Goal: Use online tool/utility: Utilize a website feature to perform a specific function

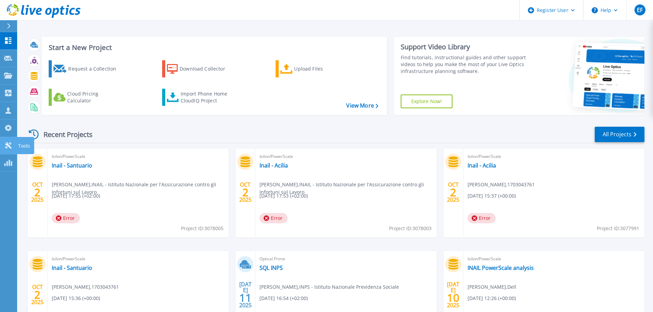
click at [11, 146] on icon at bounding box center [8, 145] width 8 height 7
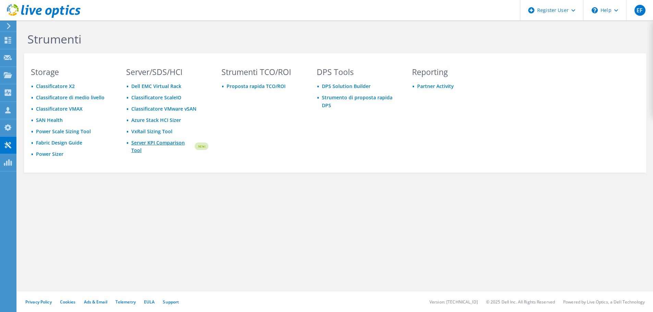
click at [159, 143] on link "Server KPI Comparison Tool" at bounding box center [162, 146] width 62 height 15
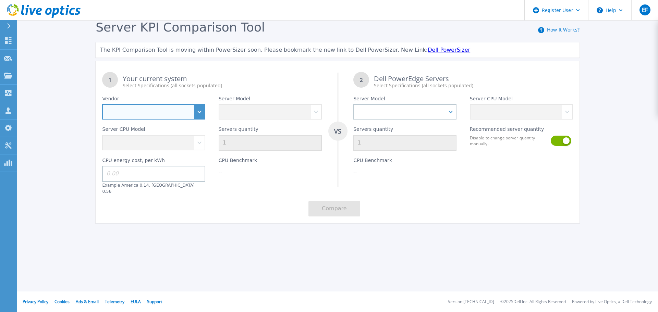
click at [200, 113] on select "Dell HPE Lenovo Supermicro" at bounding box center [153, 111] width 103 height 15
select select "Dell"
click at [102, 104] on select "Dell HPE Lenovo Supermicro" at bounding box center [153, 111] width 103 height 15
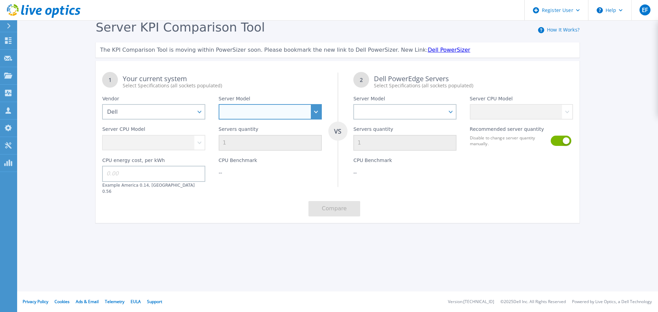
click at [232, 118] on select "PowerEdge C6520 PowerEdge C6525 PowerEdge HS5610 PowerEdge HS5620 PowerEdge R24…" at bounding box center [270, 111] width 103 height 15
click at [219, 104] on select "PowerEdge C6520 PowerEdge C6525 PowerEdge HS5610 PowerEdge HS5620 PowerEdge R24…" at bounding box center [270, 111] width 103 height 15
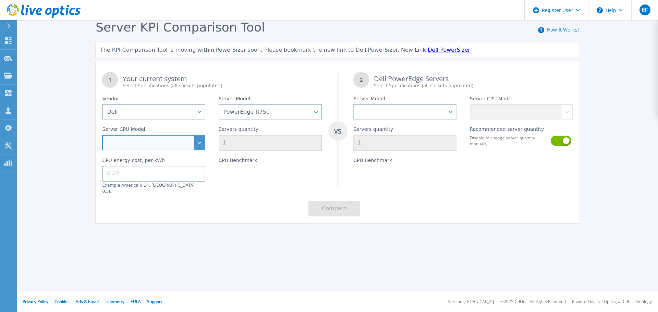
click at [201, 145] on select at bounding box center [153, 142] width 103 height 15
click at [201, 145] on select "Intel Xeon Silver 4309Y 2.8GHz Intel Xeon Silver 4310 2.1GHz Intel Xeon Silver …" at bounding box center [153, 142] width 103 height 15
click at [200, 147] on select "Intel Xeon Silver 4309Y 2.8GHz Intel Xeon Silver 4310 2.1GHz Intel Xeon Silver …" at bounding box center [153, 142] width 103 height 15
click at [254, 96] on div "Server Model PowerEdge C6520 PowerEdge C6525 PowerEdge HS5610 PowerEdge HS5620 …" at bounding box center [270, 104] width 116 height 30
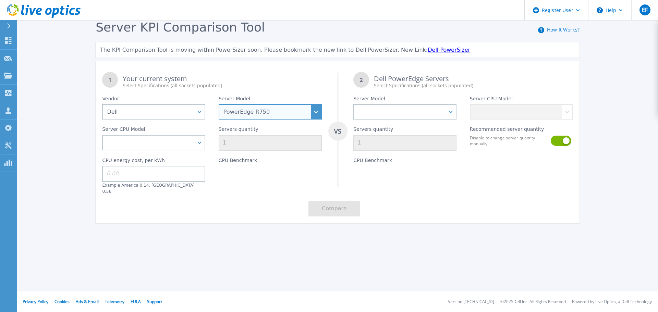
click at [316, 113] on select "PowerEdge C6520 PowerEdge C6525 PowerEdge HS5610 PowerEdge HS5620 PowerEdge R24…" at bounding box center [270, 111] width 103 height 15
select select "PowerEdge R740xd"
click at [219, 104] on select "PowerEdge C6520 PowerEdge C6525 PowerEdge HS5610 PowerEdge HS5620 PowerEdge R24…" at bounding box center [270, 111] width 103 height 15
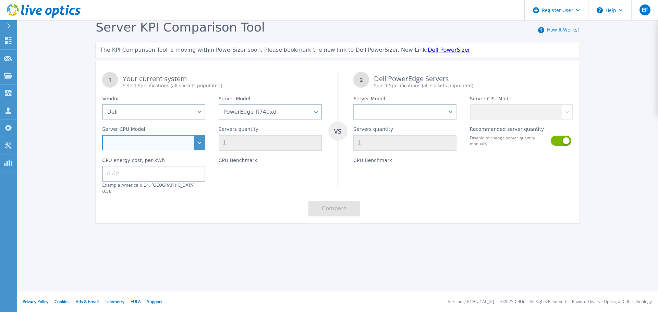
click at [200, 143] on select "Intel Xeon Bronze 3104 1.7GHz Intel Xeon Bronze 3106 1.7GHz Intel Xeon Bronze 3…" at bounding box center [153, 142] width 103 height 15
select select "336966"
click at [102, 135] on select "Intel Xeon Bronze 3104 1.7GHz Intel Xeon Bronze 3106 1.7GHz Intel Xeon Bronze 3…" at bounding box center [153, 142] width 103 height 15
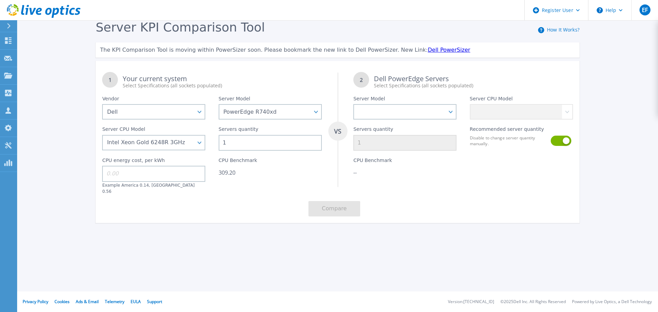
click at [226, 146] on input "1" at bounding box center [270, 143] width 103 height 16
type input "80"
click at [254, 193] on div "1 Your current system Select Specifications (all sockets populated) VS 2 Dell P…" at bounding box center [338, 144] width 484 height 158
click at [385, 114] on select "PowerEdge C6520 PowerEdge C6525 PowerEdge HS5610 PowerEdge HS5620 PowerEdge R24…" at bounding box center [404, 111] width 103 height 15
select select "PowerEdge R860"
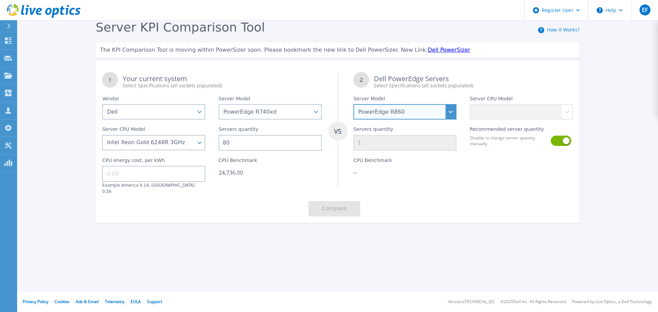
click at [353, 104] on select "PowerEdge C6520 PowerEdge C6525 PowerEdge HS5610 PowerEdge HS5620 PowerEdge R24…" at bounding box center [404, 111] width 103 height 15
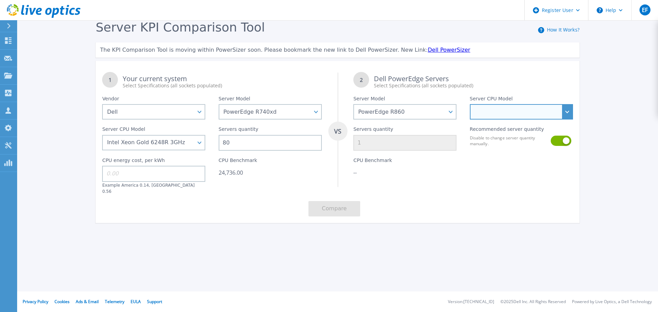
click at [489, 116] on select "Intel Xeon Gold 6416H 2.2GHz Intel Xeon Gold 6418H 2.1GHz Intel Xeon Gold 6434H…" at bounding box center [521, 111] width 103 height 15
select select "335382"
click at [470, 104] on select "Intel Xeon Gold 6416H 2.2GHz Intel Xeon Gold 6418H 2.1GHz Intel Xeon Gold 6434H…" at bounding box center [521, 111] width 103 height 15
click at [554, 142] on button at bounding box center [561, 141] width 20 height 10
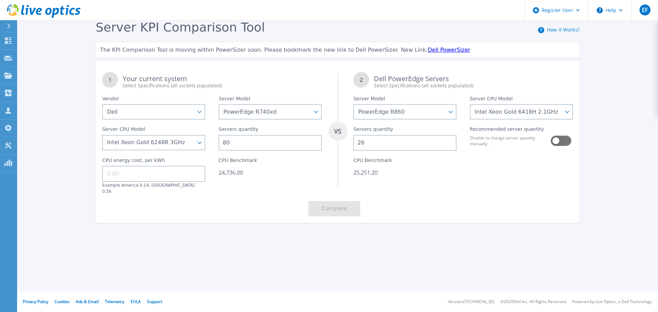
drag, startPoint x: 370, startPoint y: 145, endPoint x: 356, endPoint y: 144, distance: 14.8
click at [356, 144] on input "26" at bounding box center [404, 143] width 103 height 16
type input "52"
